Goal: Information Seeking & Learning: Learn about a topic

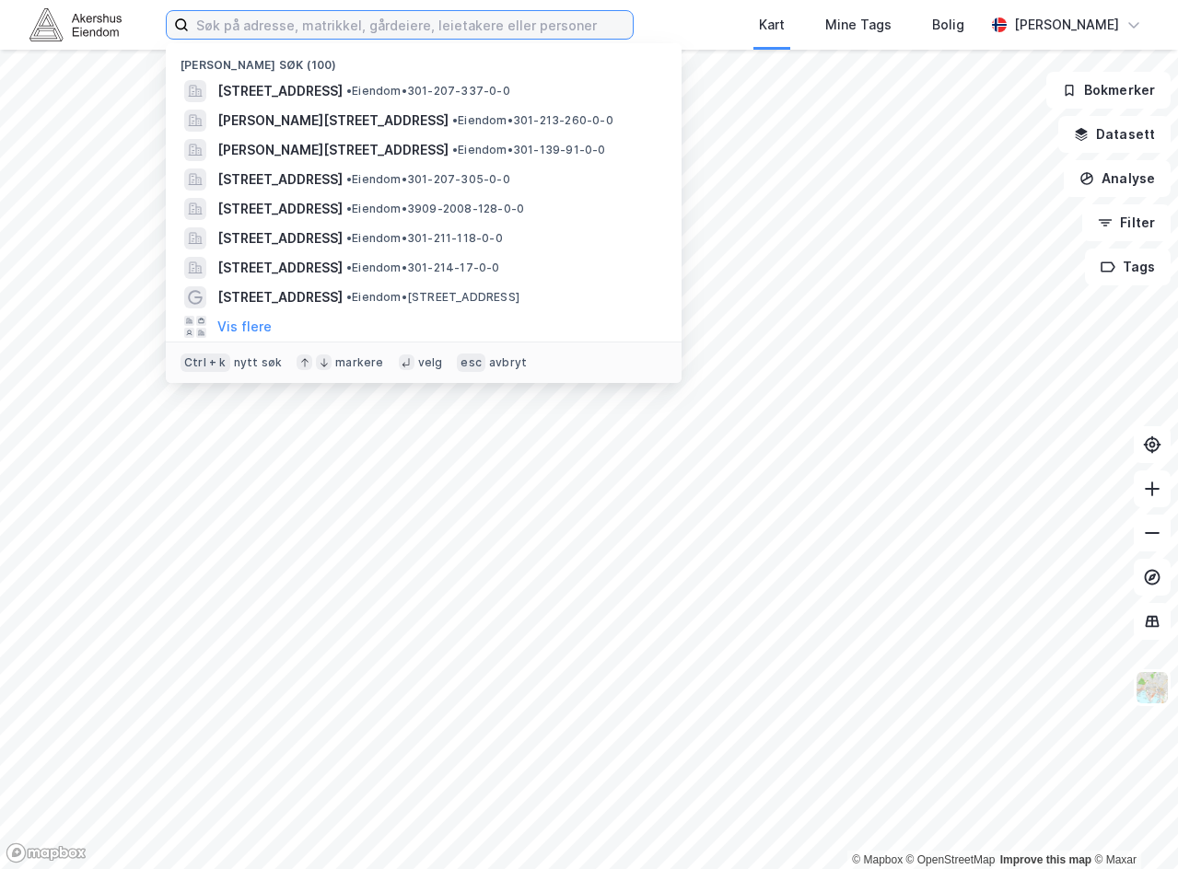
click at [312, 22] on input at bounding box center [411, 25] width 444 height 28
paste input "[STREET_ADDRESS]"
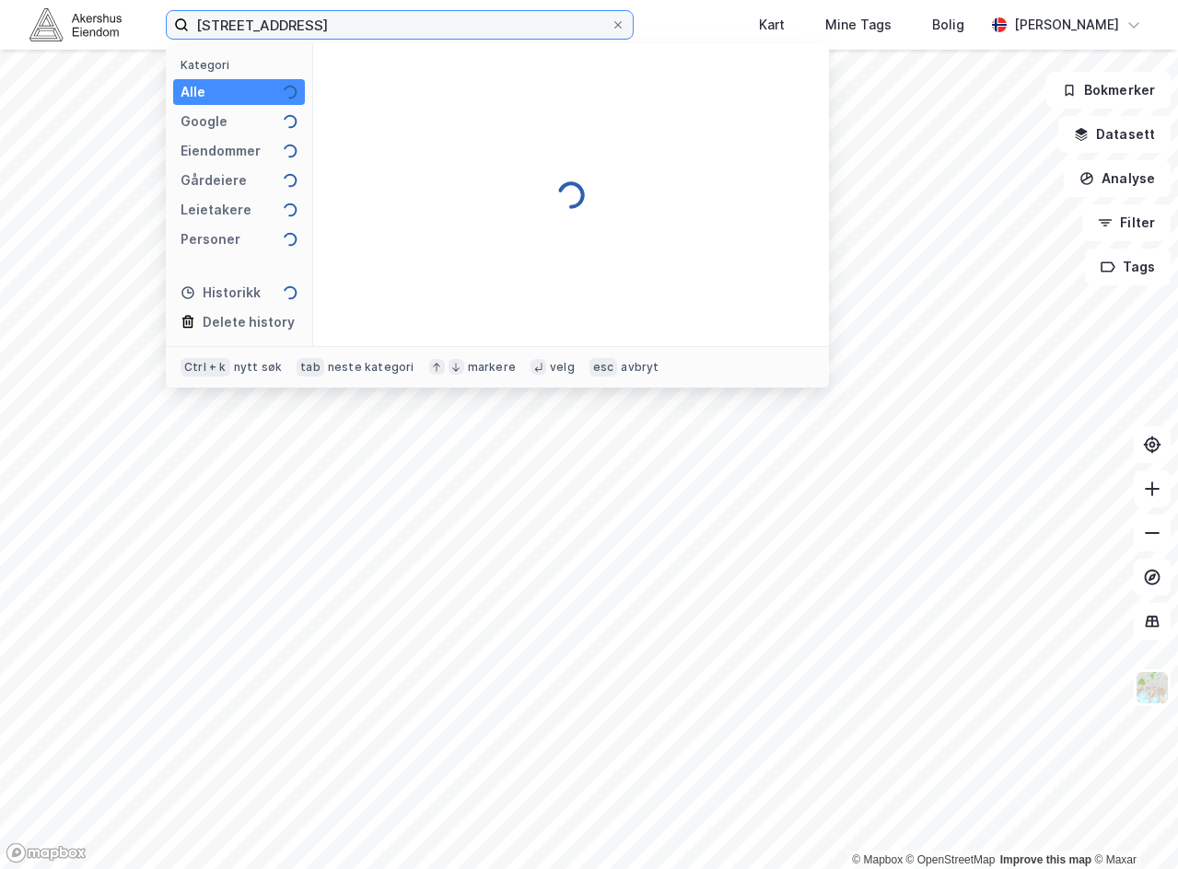
type input "[STREET_ADDRESS]"
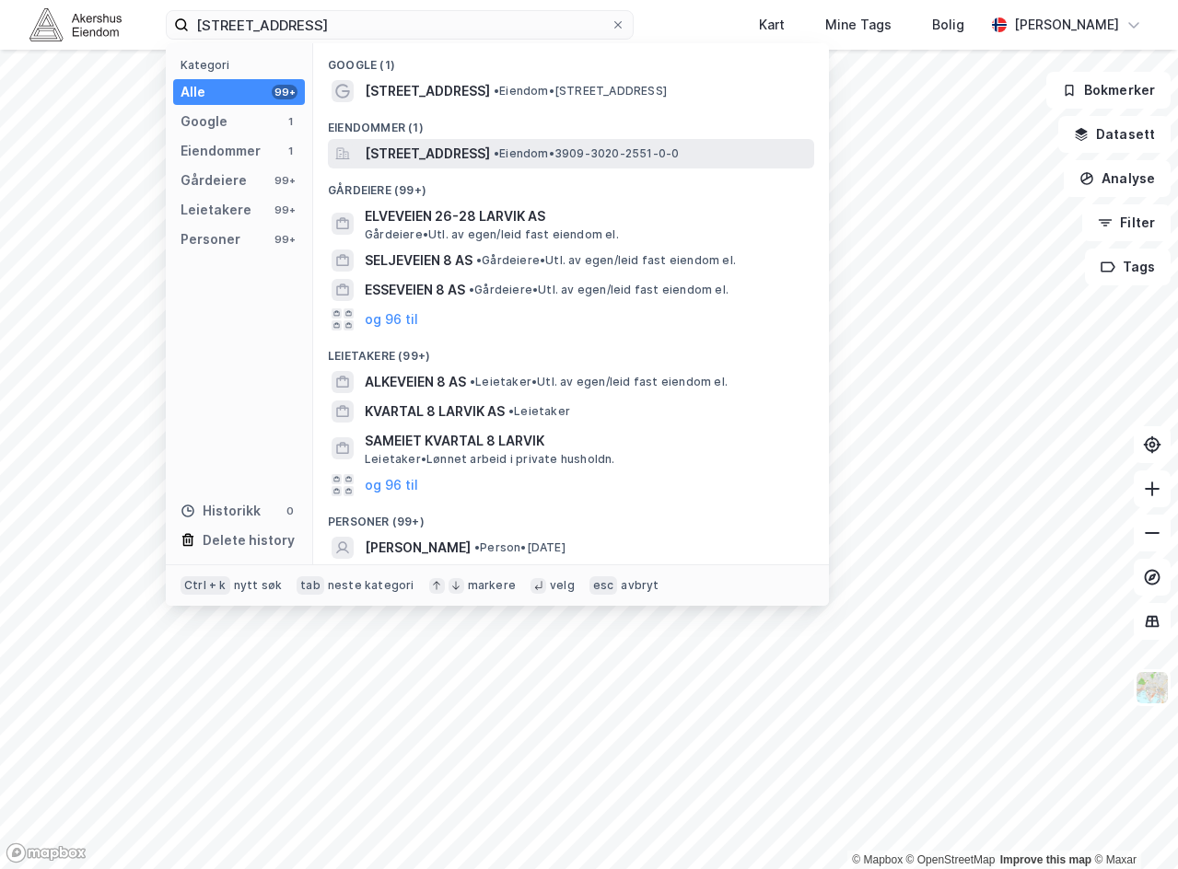
click at [490, 160] on span "[STREET_ADDRESS]" at bounding box center [427, 154] width 125 height 22
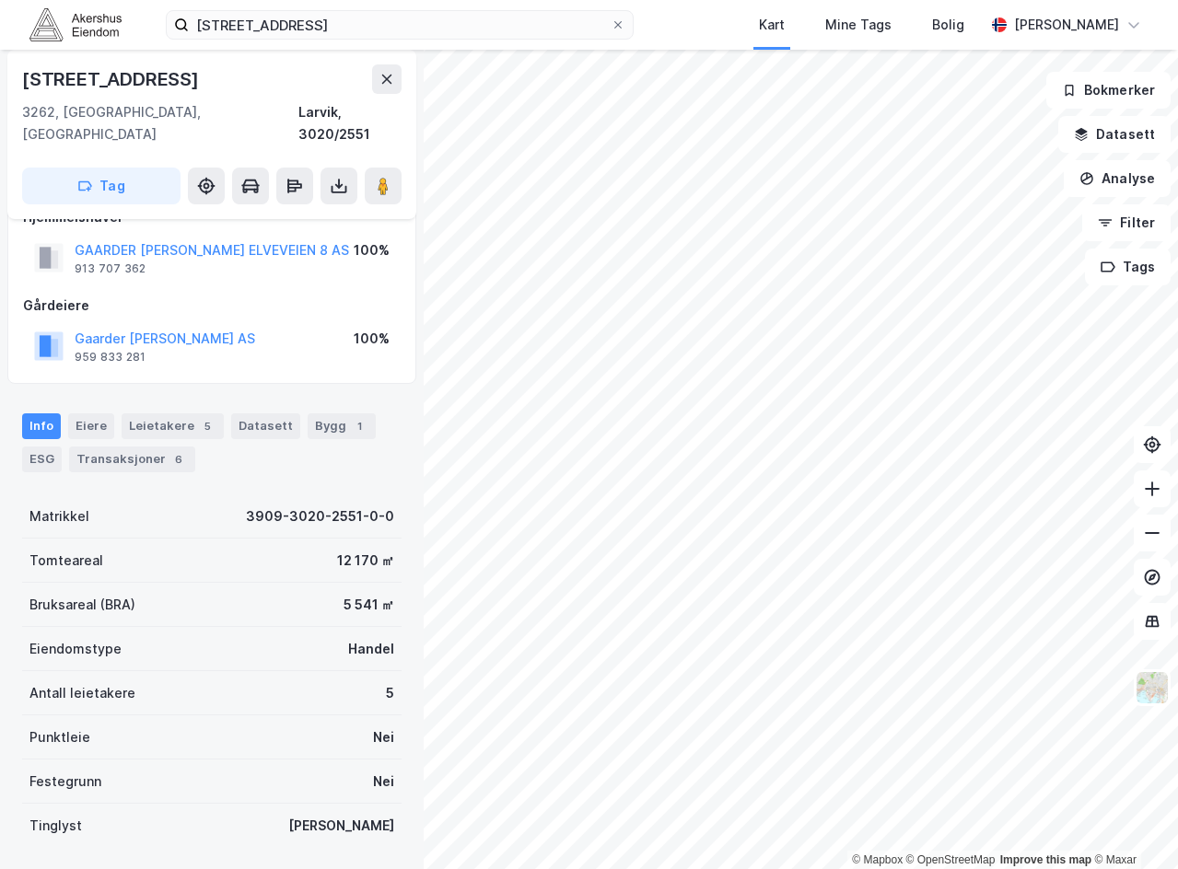
scroll to position [62, 0]
